Goal: Navigation & Orientation: Find specific page/section

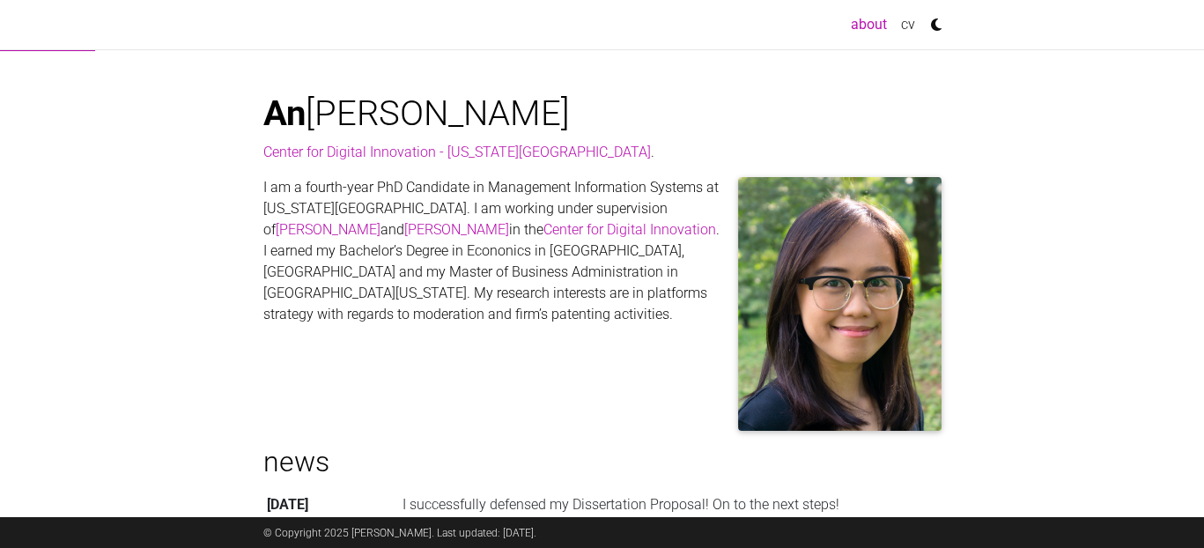
scroll to position [440, 0]
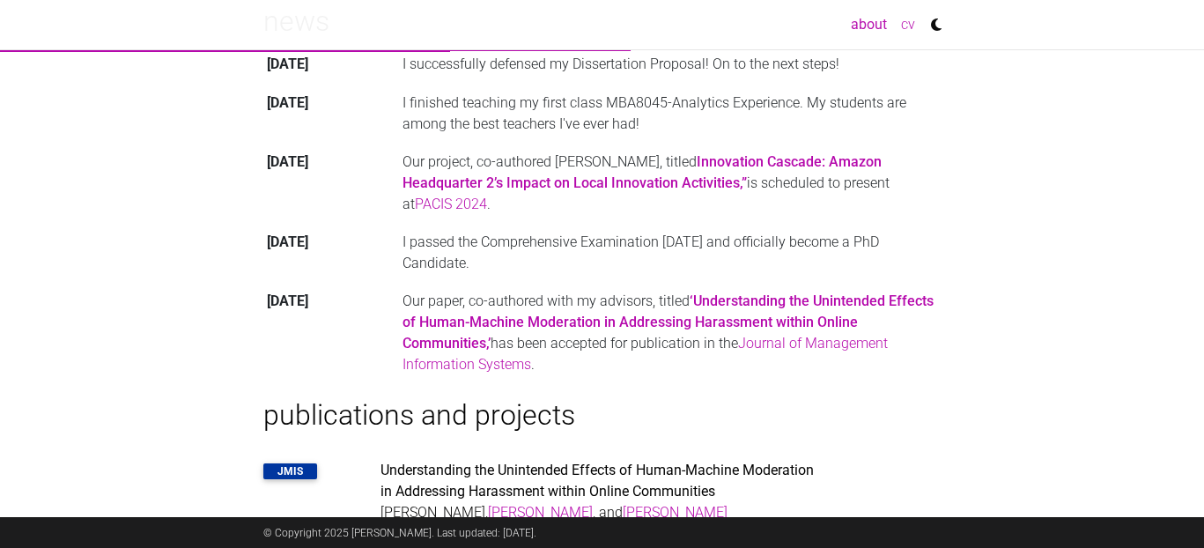
click at [906, 21] on link "cv" at bounding box center [908, 24] width 28 height 35
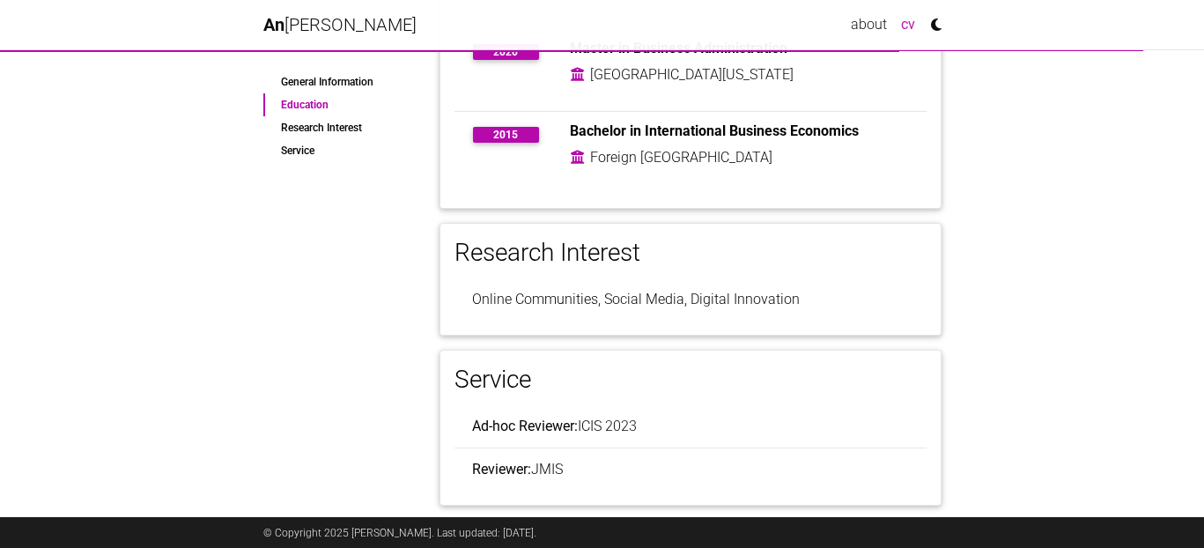
scroll to position [491, 0]
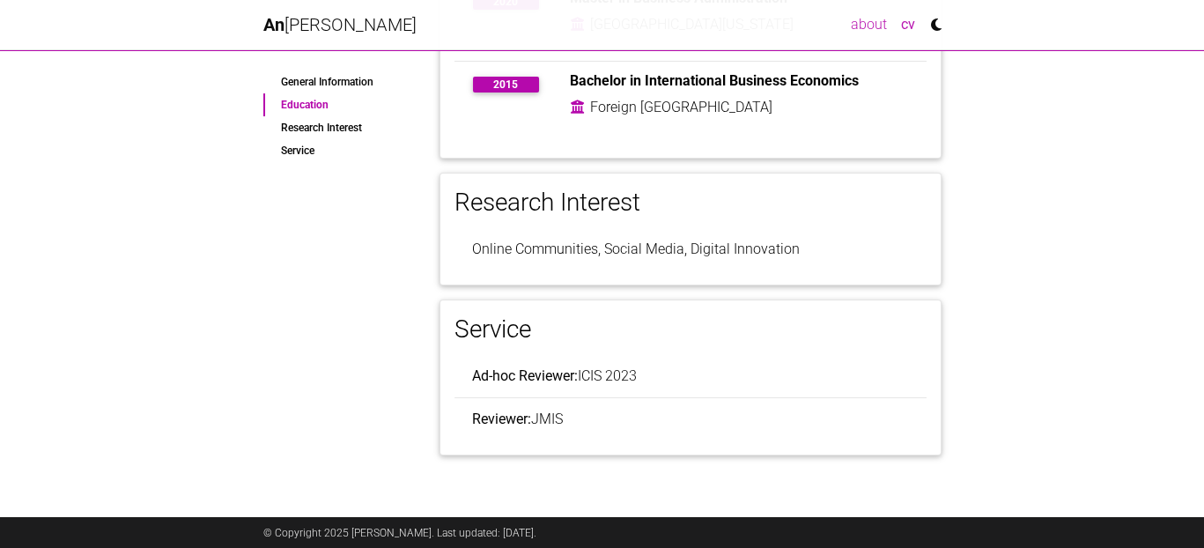
click at [871, 21] on link "about" at bounding box center [869, 24] width 50 height 35
